Goal: Navigation & Orientation: Find specific page/section

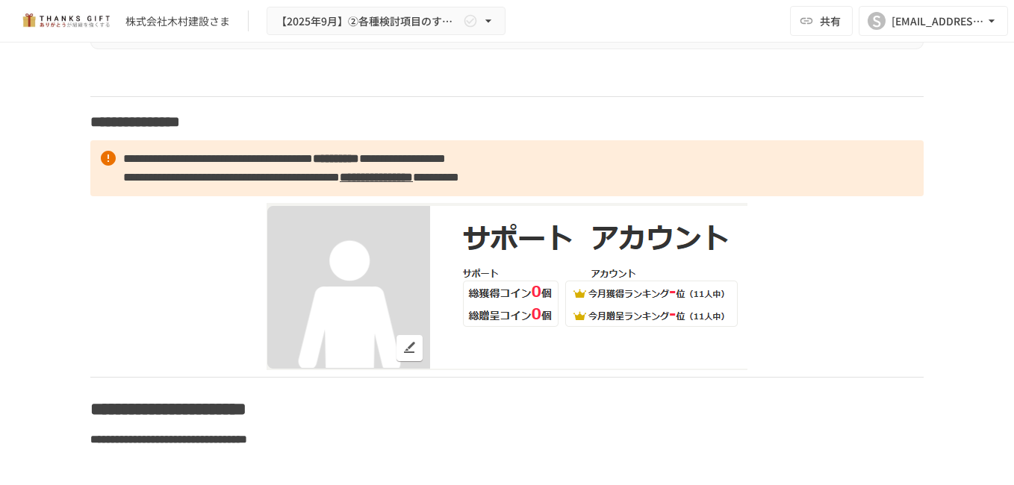
scroll to position [9695, 0]
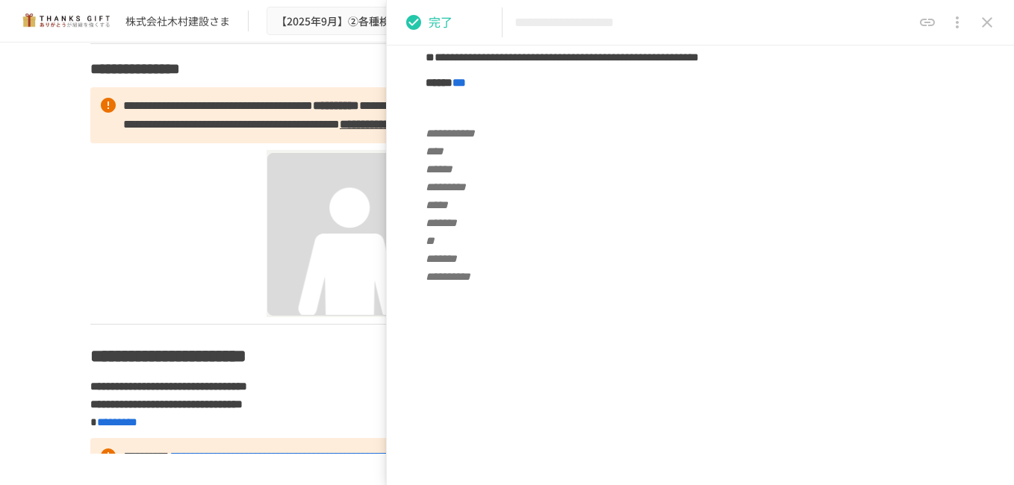
scroll to position [9770, 0]
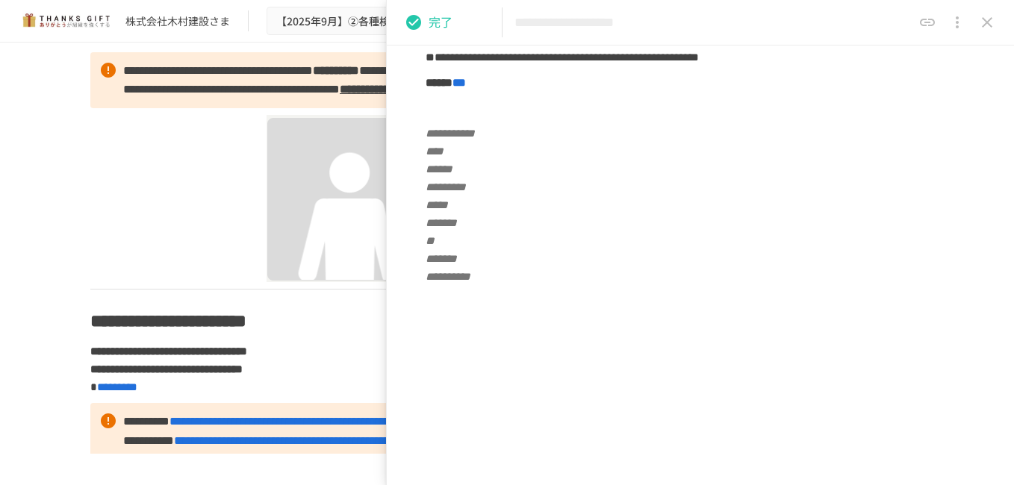
click at [990, 21] on icon "close drawer" at bounding box center [987, 22] width 18 height 18
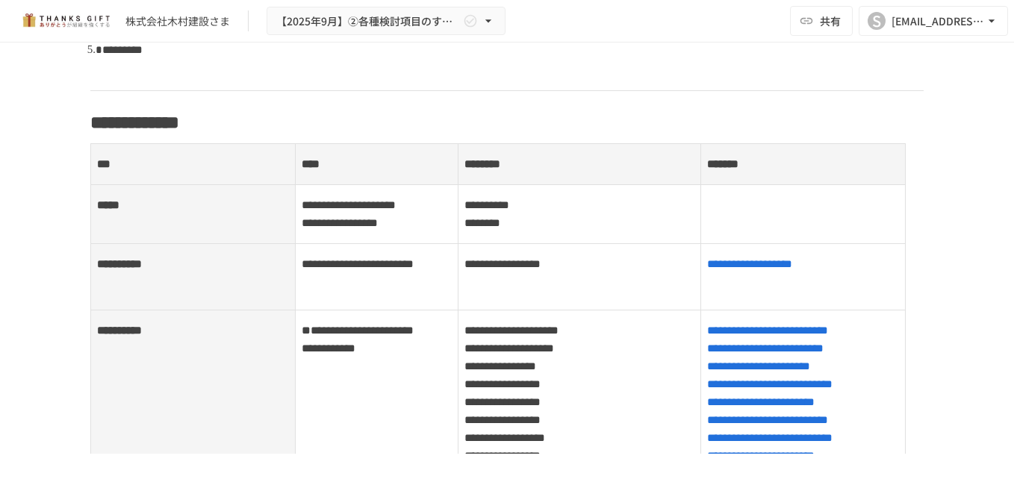
scroll to position [597, 0]
